Goal: Complete application form: Complete application form

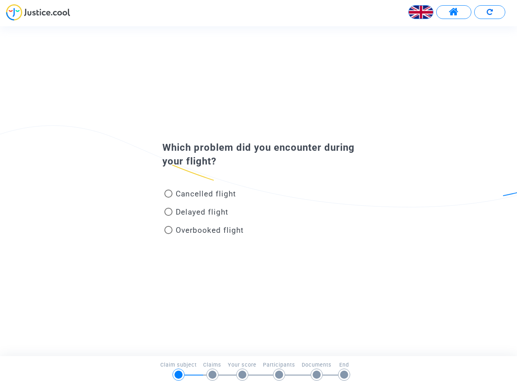
click at [421, 12] on img at bounding box center [421, 12] width 24 height 24
click at [454, 12] on span at bounding box center [454, 12] width 10 height 11
click at [490, 12] on div at bounding box center [258, 15] width 517 height 22
click at [258, 191] on div "Cancelled flight" at bounding box center [245, 195] width 178 height 18
click at [200, 195] on span "Cancelled flight" at bounding box center [206, 193] width 60 height 9
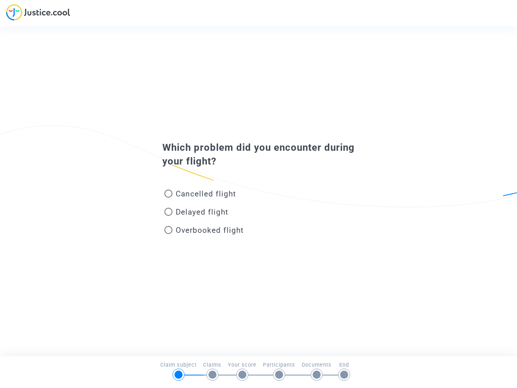
click at [168, 197] on input "Cancelled flight" at bounding box center [168, 197] width 0 height 0
radio input "true"
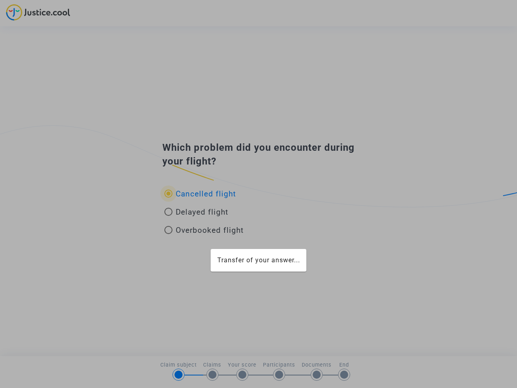
click at [200, 193] on div "Transfer of your answer..." at bounding box center [258, 194] width 517 height 388
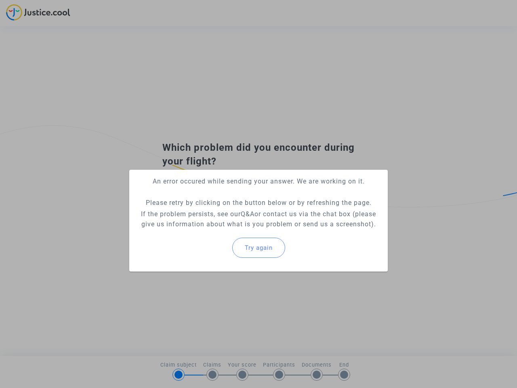
click at [196, 213] on p "If the problem persists, see our Q&A or contact us via the chat box (please giv…" at bounding box center [259, 219] width 246 height 20
click at [196, 212] on p "If the problem persists, see our Q&A or contact us via the chat box (please giv…" at bounding box center [259, 219] width 246 height 20
click at [204, 231] on div "Try again" at bounding box center [259, 247] width 246 height 35
click at [204, 230] on mat-card "An error occured while sending your answer. We are working on it. Please retry …" at bounding box center [258, 221] width 258 height 102
